Goal: Task Accomplishment & Management: Complete application form

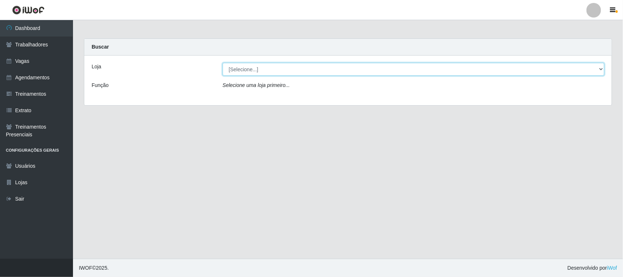
click at [597, 67] on select "[Selecione...] Nordestão - [GEOGRAPHIC_DATA]" at bounding box center [414, 69] width 382 height 13
select select "420"
click at [223, 63] on select "[Selecione...] Nordestão - [GEOGRAPHIC_DATA]" at bounding box center [414, 69] width 382 height 13
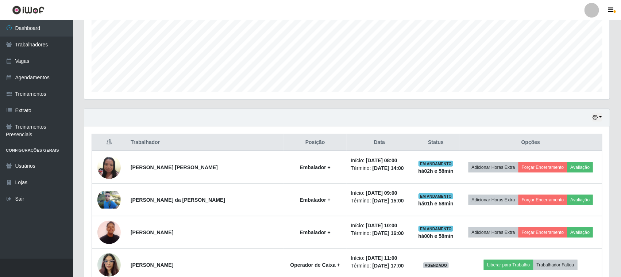
scroll to position [163, 0]
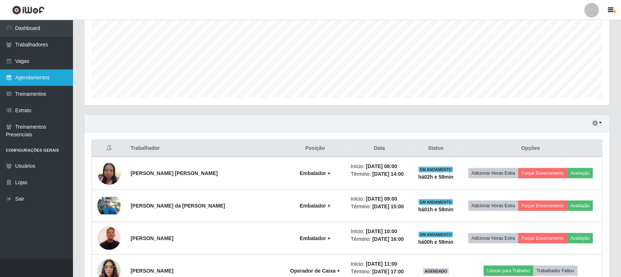
click at [32, 77] on link "Agendamentos" at bounding box center [36, 77] width 73 height 16
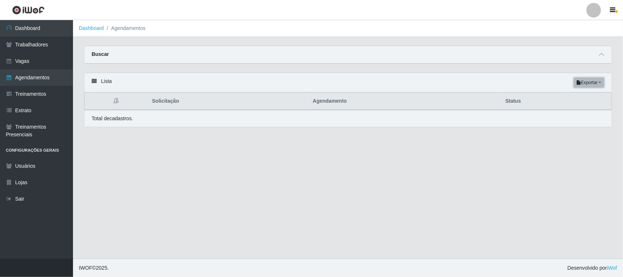
click at [587, 83] on button "Exportar" at bounding box center [589, 82] width 31 height 10
click at [531, 83] on div "Lista Exportar PDF Excel" at bounding box center [348, 82] width 528 height 19
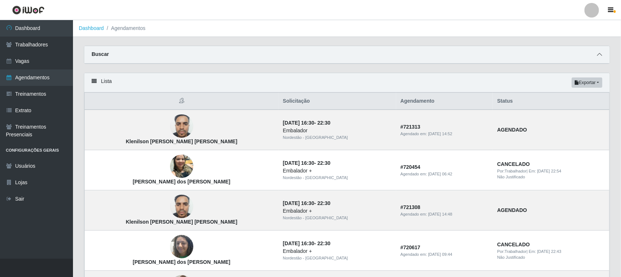
click at [599, 53] on icon at bounding box center [599, 54] width 5 height 5
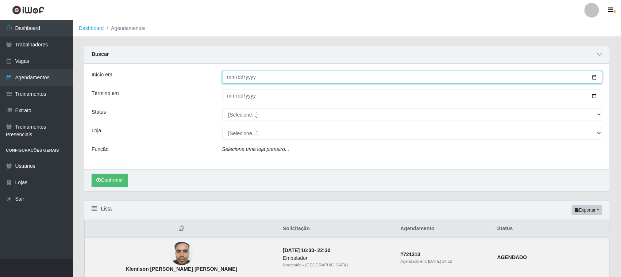
click at [593, 78] on input "Início em" at bounding box center [412, 77] width 381 height 13
type input "[DATE]"
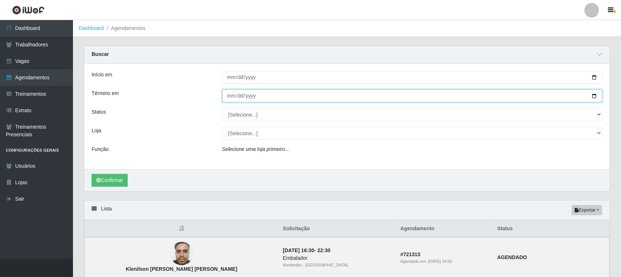
click at [594, 97] on input "Término em" at bounding box center [412, 95] width 381 height 13
type input "[DATE]"
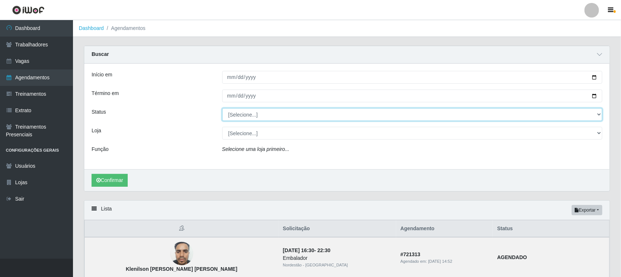
click at [599, 114] on select "[Selecione...] AGENDADO AGUARDANDO LIBERAR EM ANDAMENTO EM REVISÃO FINALIZADO C…" at bounding box center [412, 114] width 381 height 13
select select "AGENDADO"
click at [222, 108] on select "[Selecione...] AGENDADO AGUARDANDO LIBERAR EM ANDAMENTO EM REVISÃO FINALIZADO C…" at bounding box center [412, 114] width 381 height 13
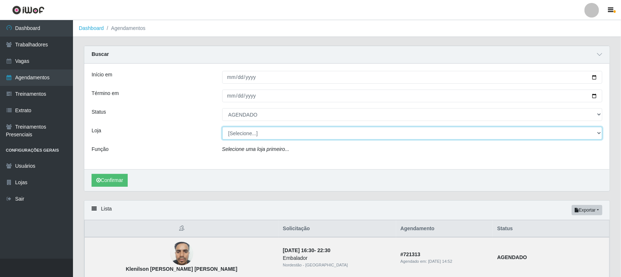
click at [597, 132] on select "[Selecione...] Nordestão - [GEOGRAPHIC_DATA]" at bounding box center [412, 133] width 381 height 13
select select "420"
click at [222, 127] on select "[Selecione...] Nordestão - [GEOGRAPHIC_DATA]" at bounding box center [412, 133] width 381 height 13
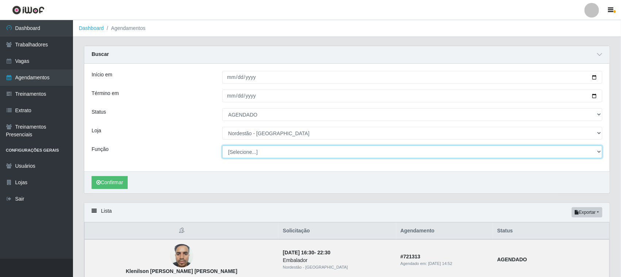
click at [600, 151] on select "[Selecione...] Balconista de Padaria Balconista de Padaria + Balconista de Pada…" at bounding box center [412, 151] width 381 height 13
select select "73"
click at [222, 146] on select "[Selecione...] Balconista de Padaria Balconista de Padaria + Balconista de Pada…" at bounding box center [412, 151] width 381 height 13
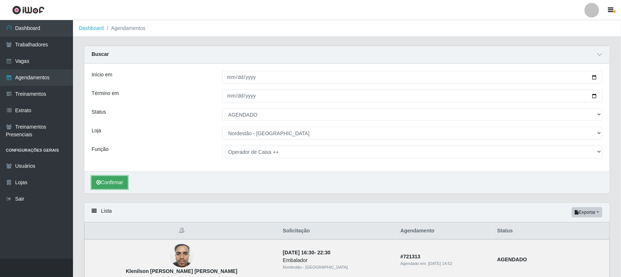
click at [114, 184] on button "Confirmar" at bounding box center [110, 182] width 36 height 13
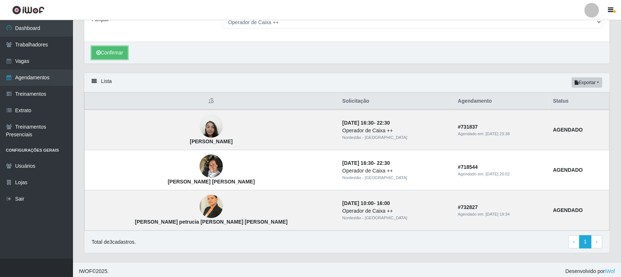
scroll to position [134, 0]
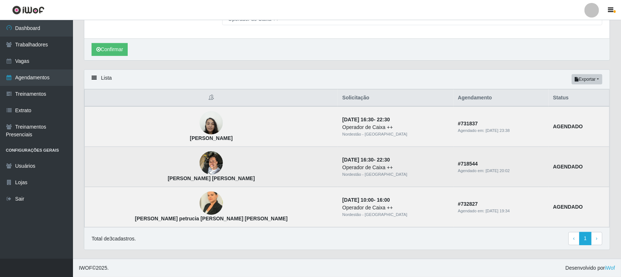
click at [200, 163] on img at bounding box center [211, 162] width 23 height 31
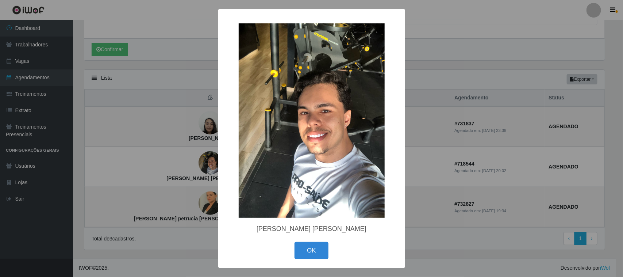
click at [460, 59] on div "× [PERSON_NAME] [PERSON_NAME] OK Cancel" at bounding box center [311, 138] width 623 height 277
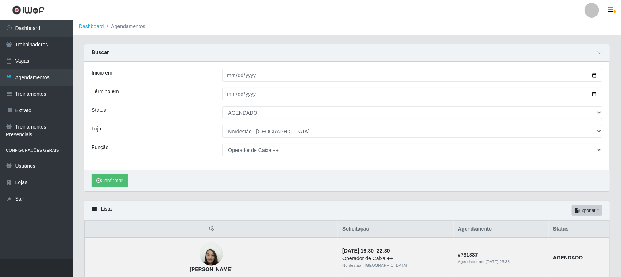
scroll to position [0, 0]
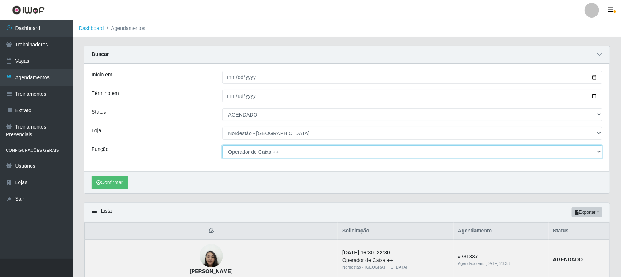
click at [238, 152] on select "[Selecione...] Balconista de Padaria Balconista de Padaria + Balconista de Pada…" at bounding box center [412, 151] width 381 height 13
select select "71"
click at [222, 146] on select "[Selecione...] Balconista de Padaria Balconista de Padaria + Balconista de Pada…" at bounding box center [412, 151] width 381 height 13
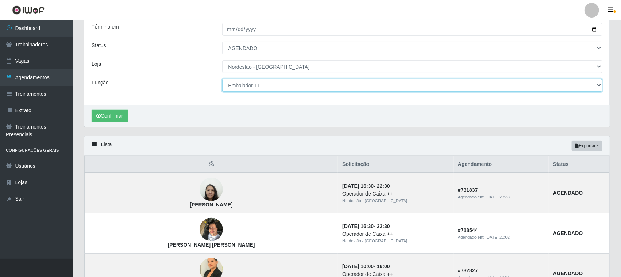
scroll to position [91, 0]
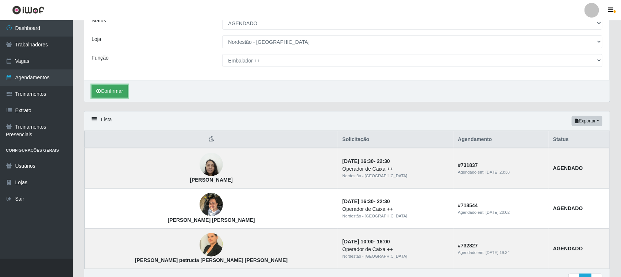
click at [104, 90] on button "Confirmar" at bounding box center [110, 91] width 36 height 13
